Goal: Contribute content: Contribute content

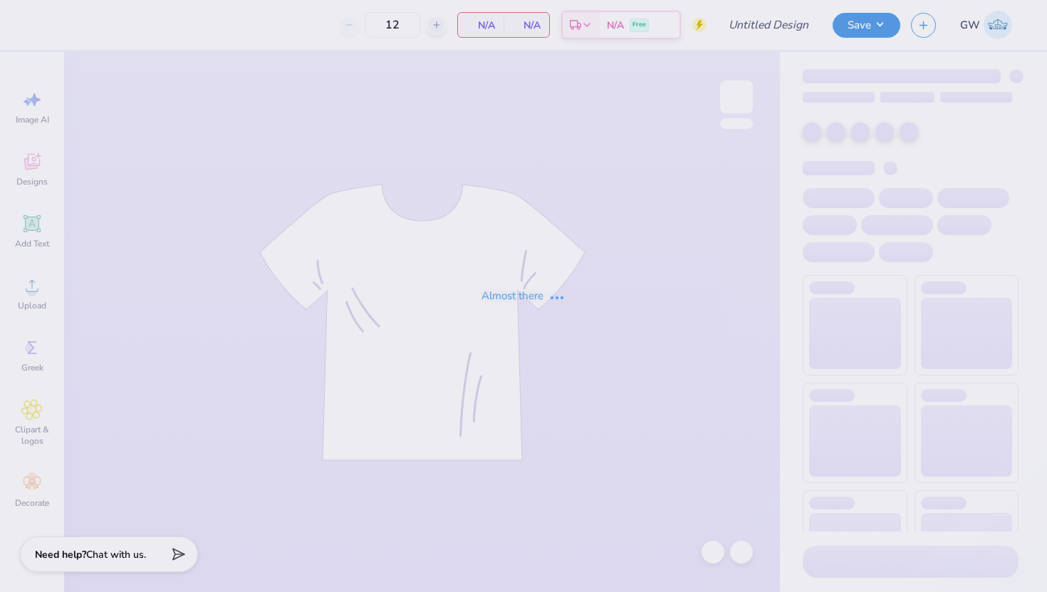
type input "SNU Homecoming 2025"
type input "50"
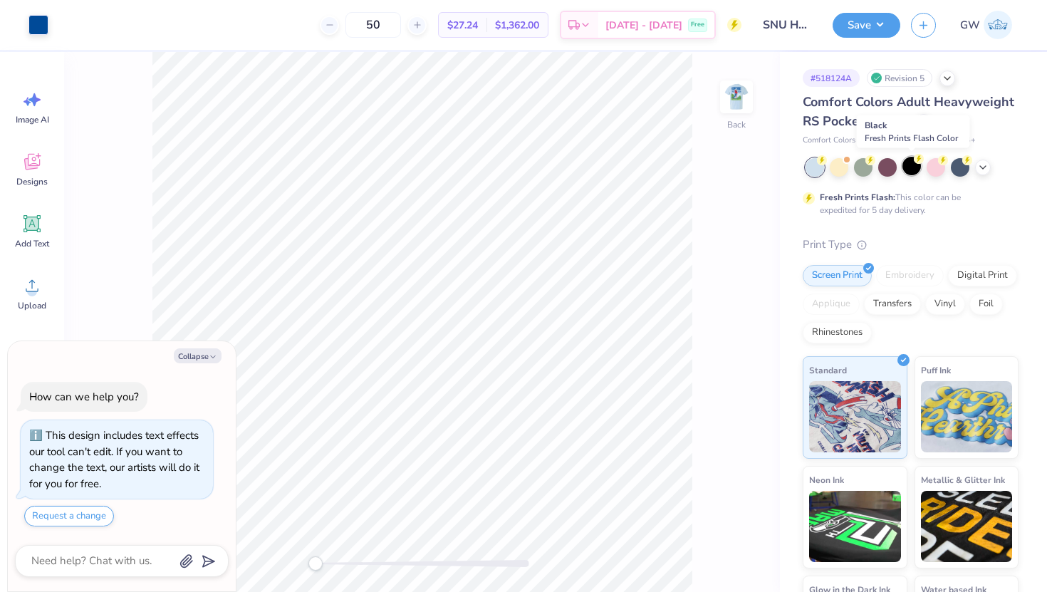
click at [910, 168] on div at bounding box center [912, 166] width 19 height 19
click at [739, 98] on img at bounding box center [736, 96] width 57 height 57
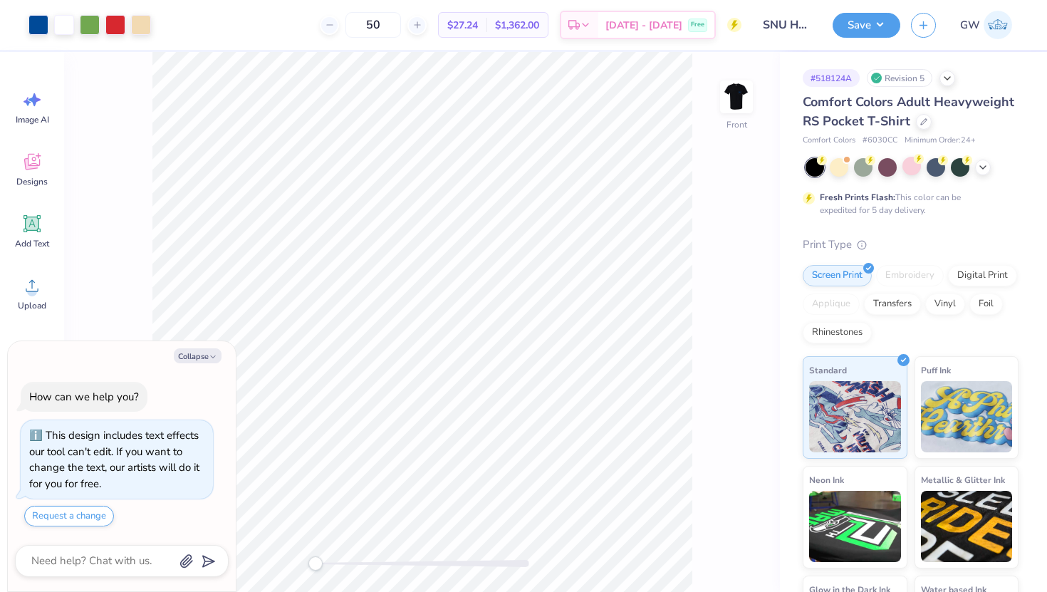
click at [739, 98] on img at bounding box center [736, 97] width 28 height 28
click at [875, 14] on button "Save" at bounding box center [867, 23] width 68 height 25
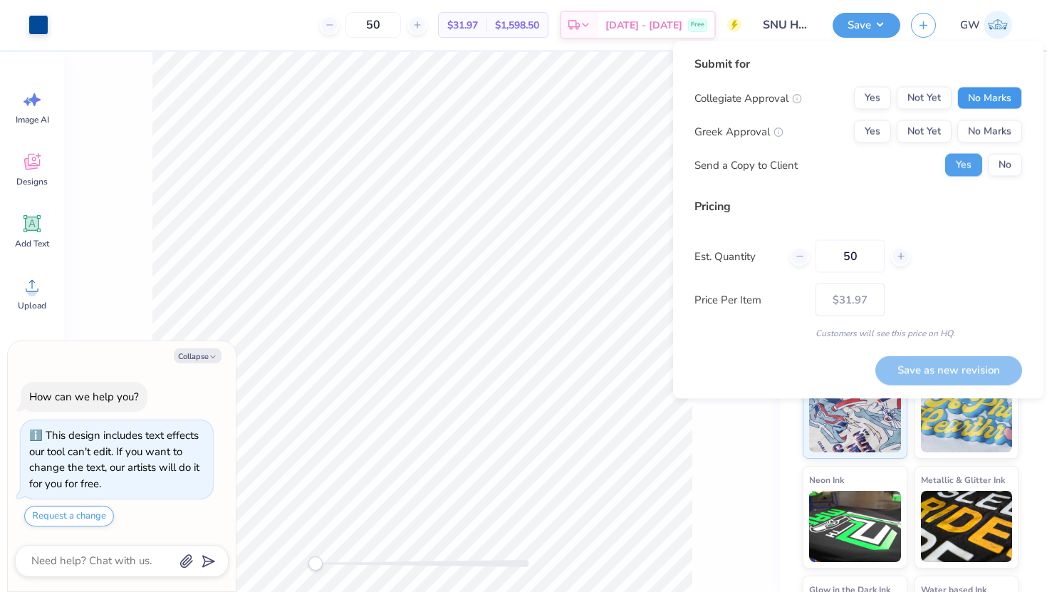
click at [971, 100] on button "No Marks" at bounding box center [989, 98] width 65 height 23
click at [868, 124] on button "Yes" at bounding box center [872, 131] width 37 height 23
click at [986, 373] on button "Save as new revision" at bounding box center [948, 369] width 147 height 29
type textarea "x"
type input "– –"
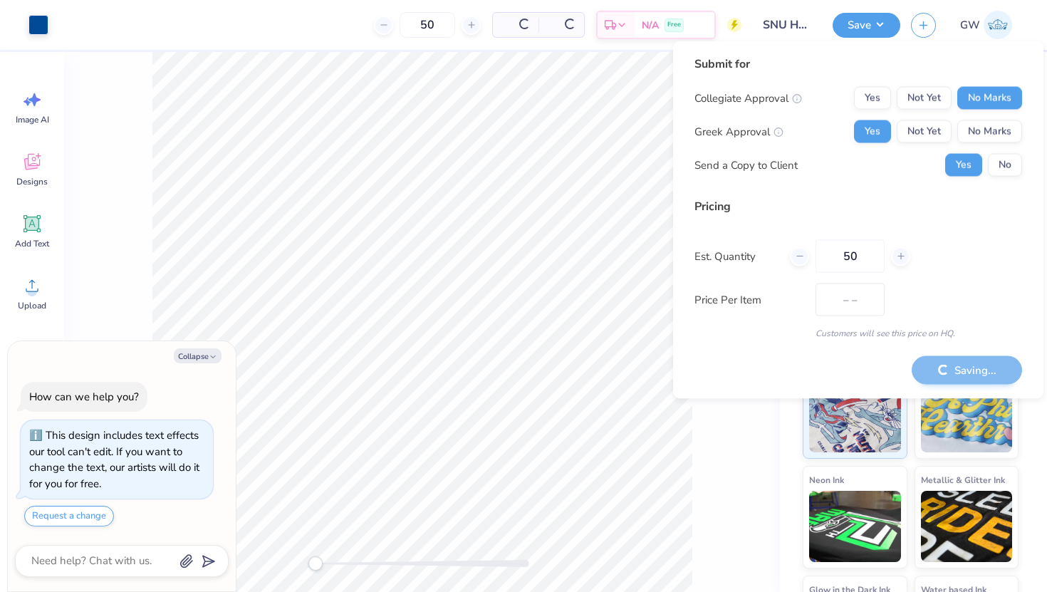
type textarea "x"
type input "$31.97"
type textarea "x"
